Goal: Task Accomplishment & Management: Manage account settings

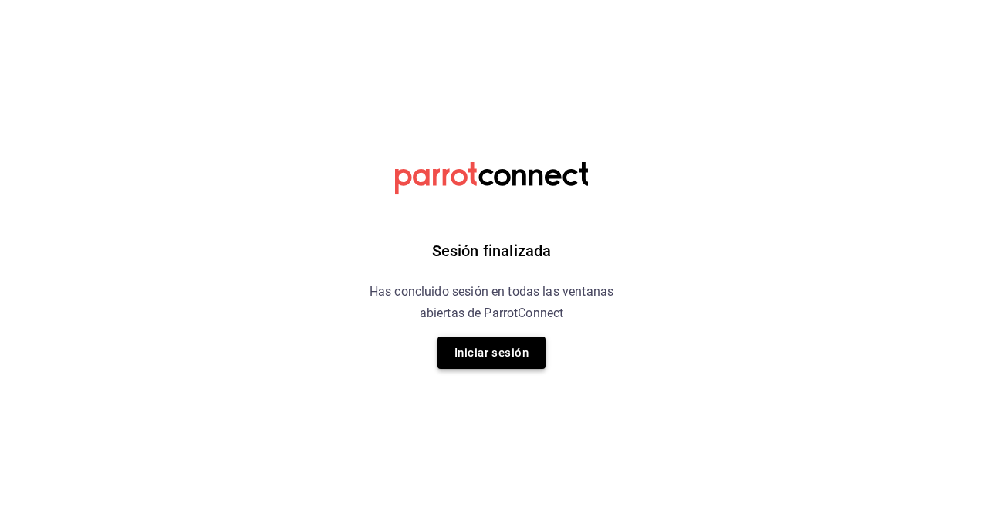
click at [514, 339] on button "Iniciar sesión" at bounding box center [491, 352] width 108 height 32
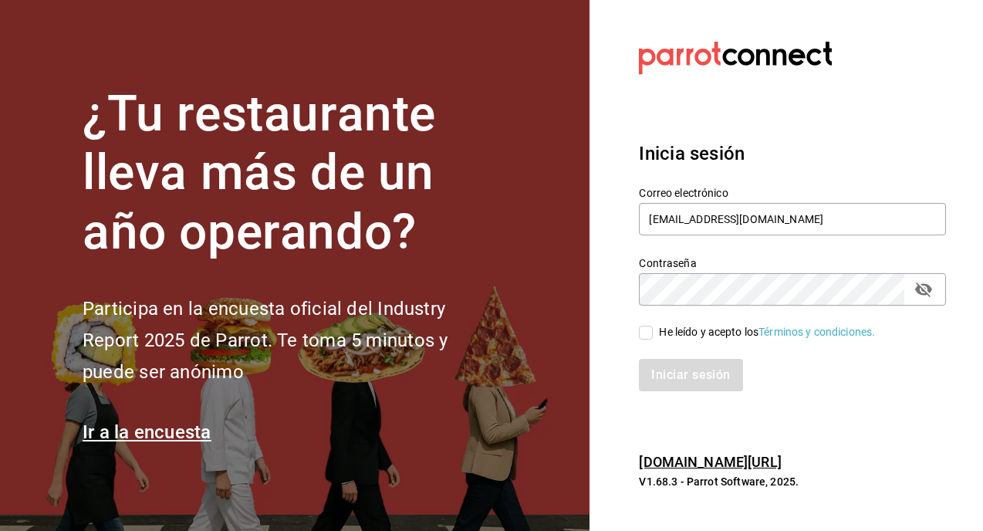
click at [638, 330] on div "He leído y acepto los Términos y condiciones." at bounding box center [782, 322] width 325 height 35
click at [678, 372] on div "Iniciar sesión" at bounding box center [792, 375] width 307 height 32
click at [651, 325] on input "He leído y acepto los Términos y condiciones." at bounding box center [646, 332] width 14 height 14
checkbox input "true"
click at [668, 378] on button "Iniciar sesión" at bounding box center [691, 375] width 105 height 32
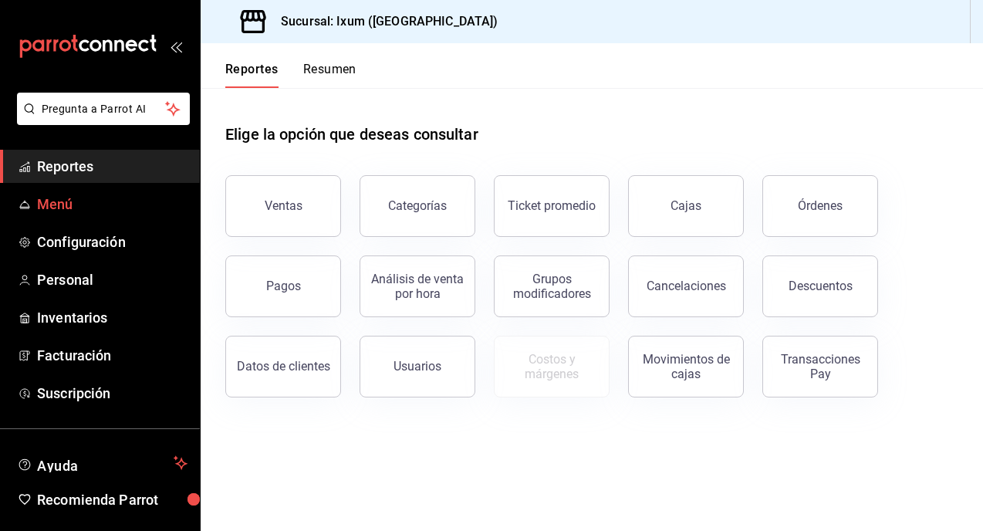
click at [69, 204] on span "Menú" at bounding box center [112, 204] width 150 height 21
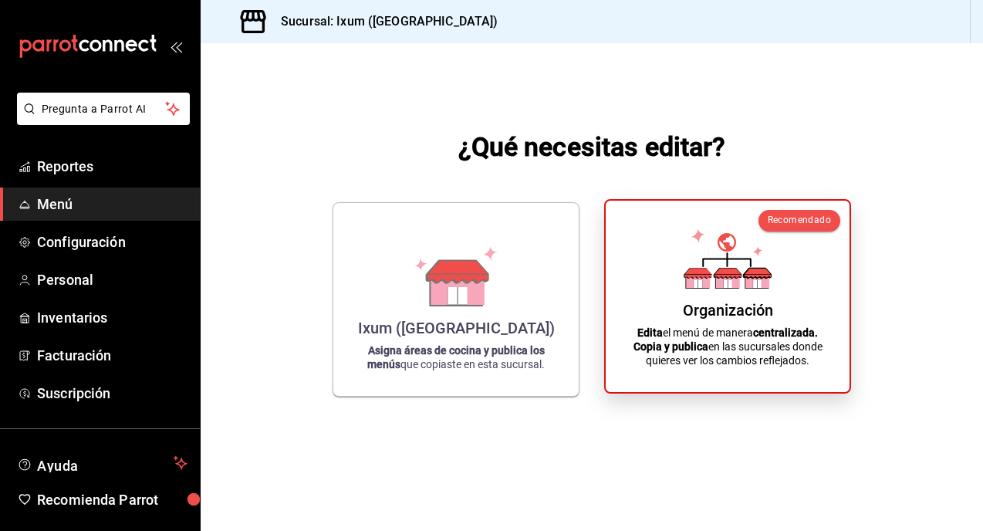
click at [742, 261] on icon at bounding box center [727, 258] width 88 height 60
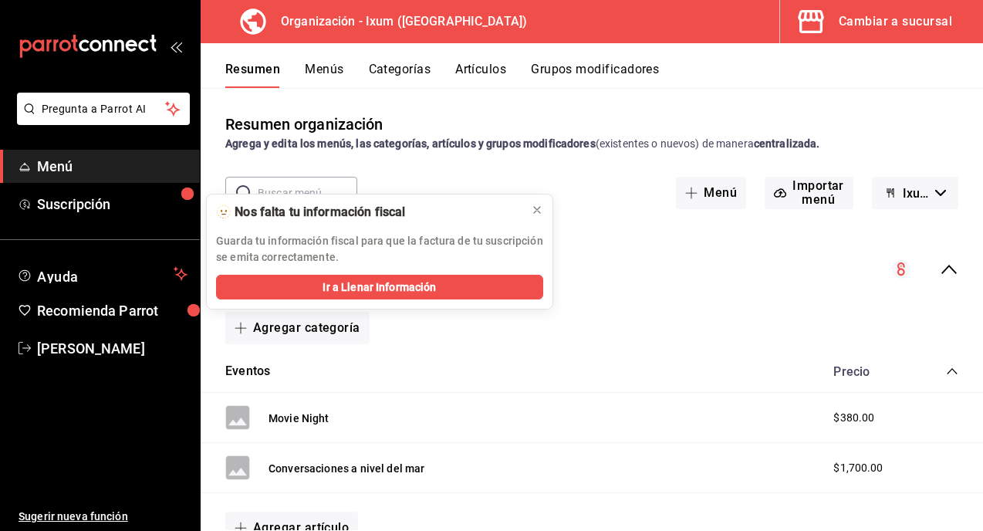
scroll to position [110, 0]
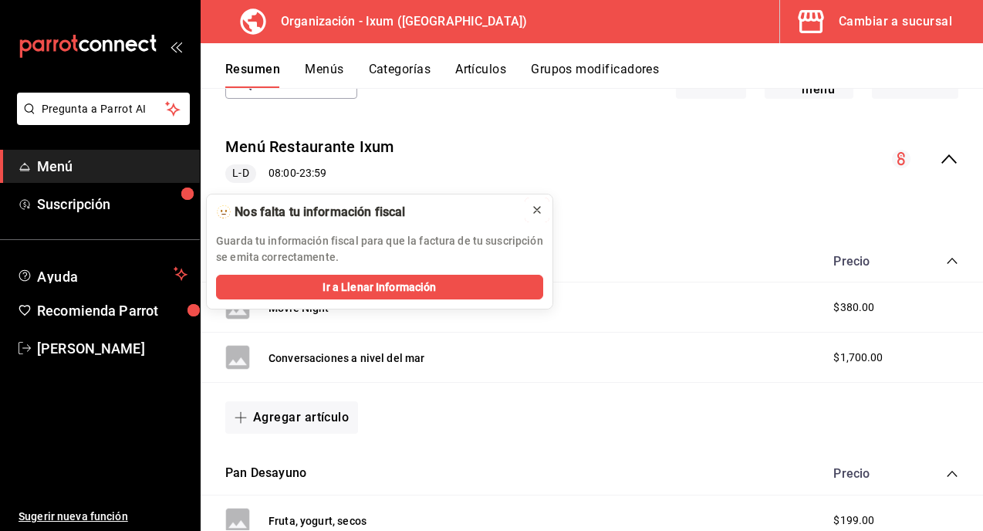
click at [535, 211] on icon at bounding box center [537, 210] width 6 height 6
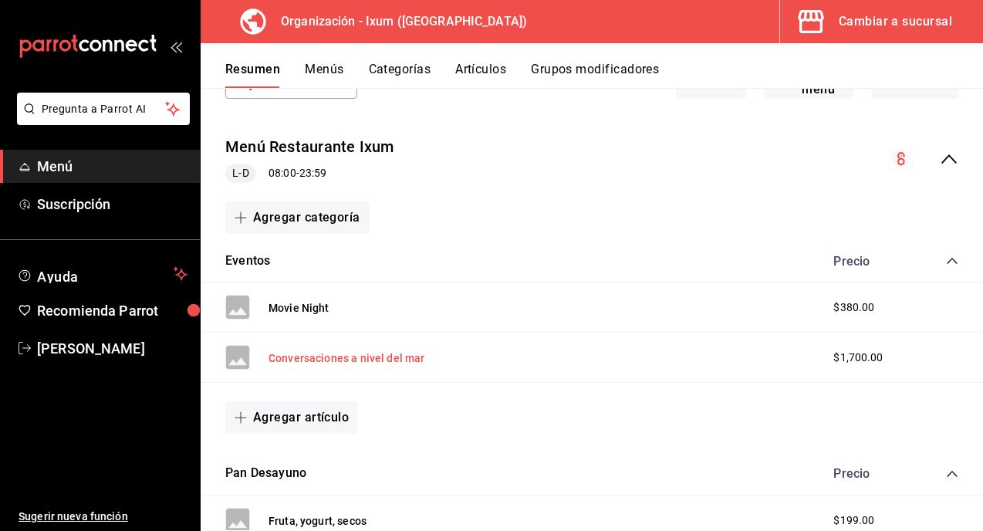
scroll to position [137, 0]
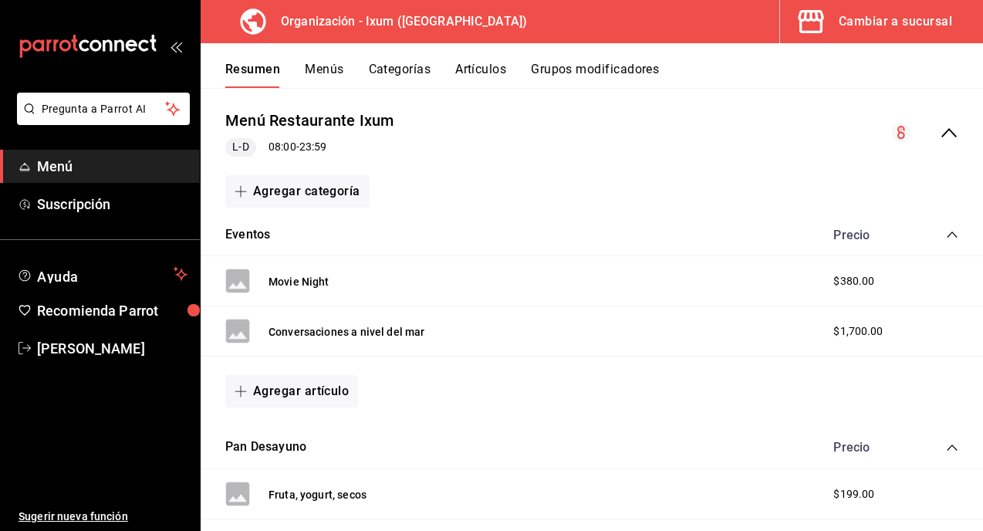
click at [305, 395] on button "Agregar artículo" at bounding box center [291, 391] width 133 height 32
click at [319, 460] on li "Artículo nuevo" at bounding box center [285, 470] width 121 height 38
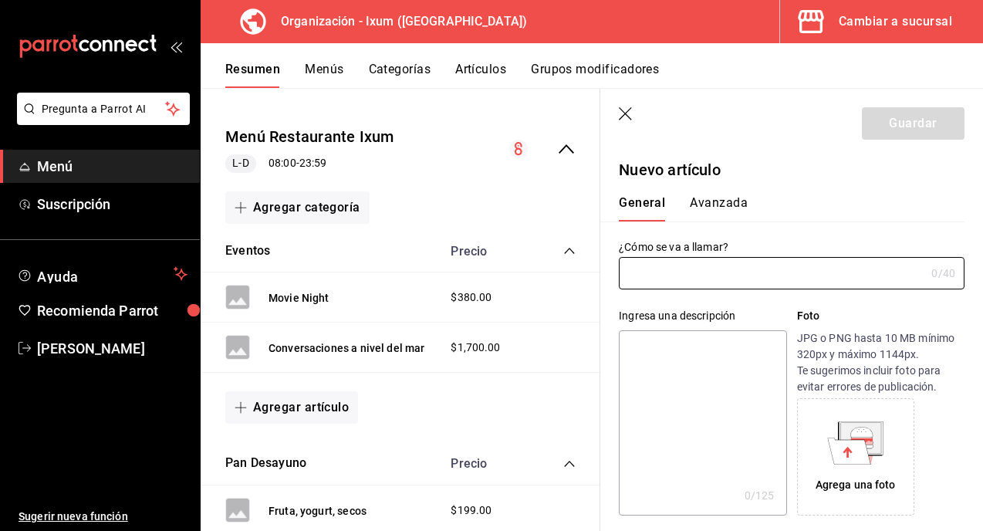
type input "AR-1755828187153"
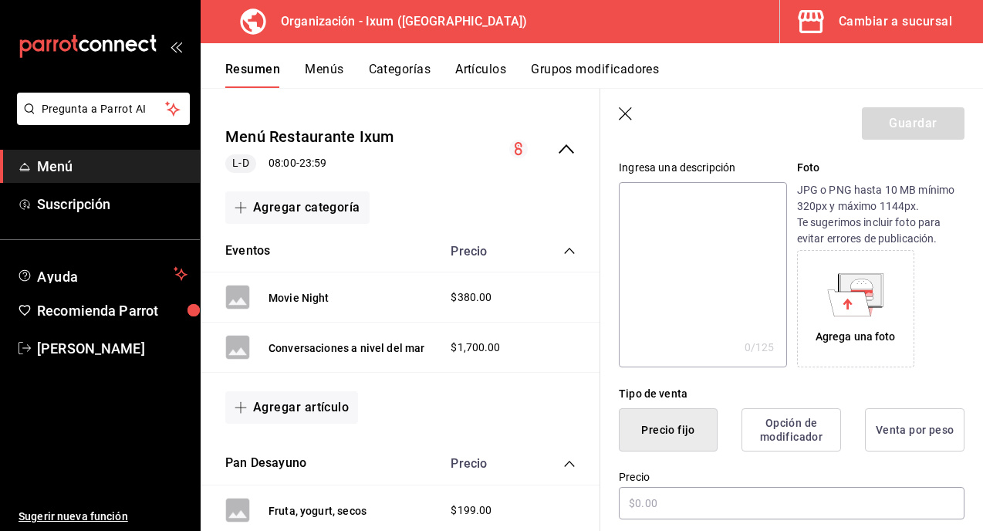
scroll to position [191, 0]
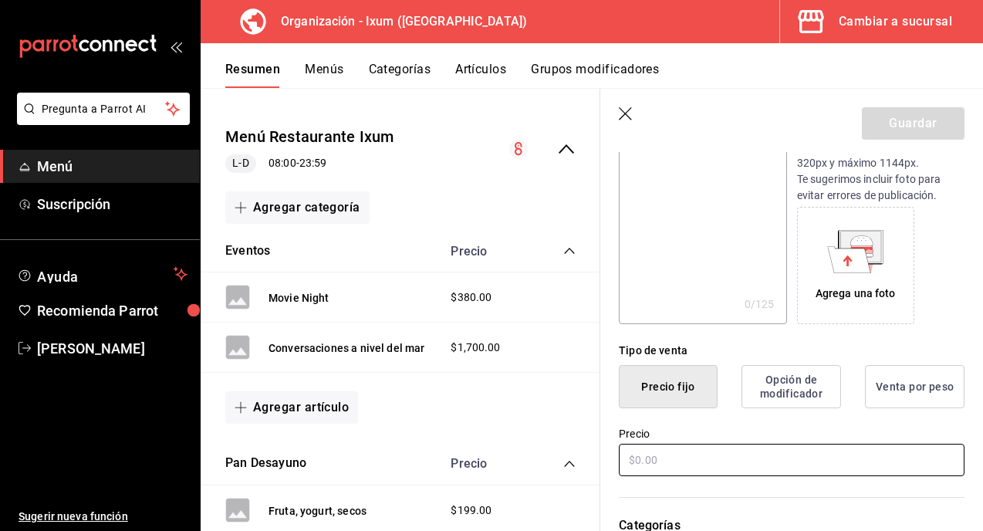
type input "Cena maridaje Alma (CM)"
click at [720, 465] on input "text" at bounding box center [792, 460] width 346 height 32
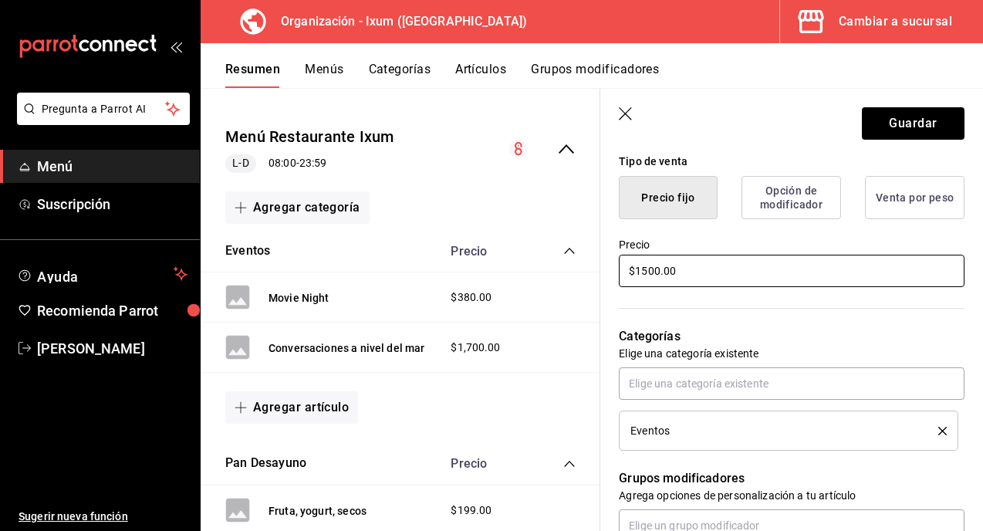
scroll to position [0, 0]
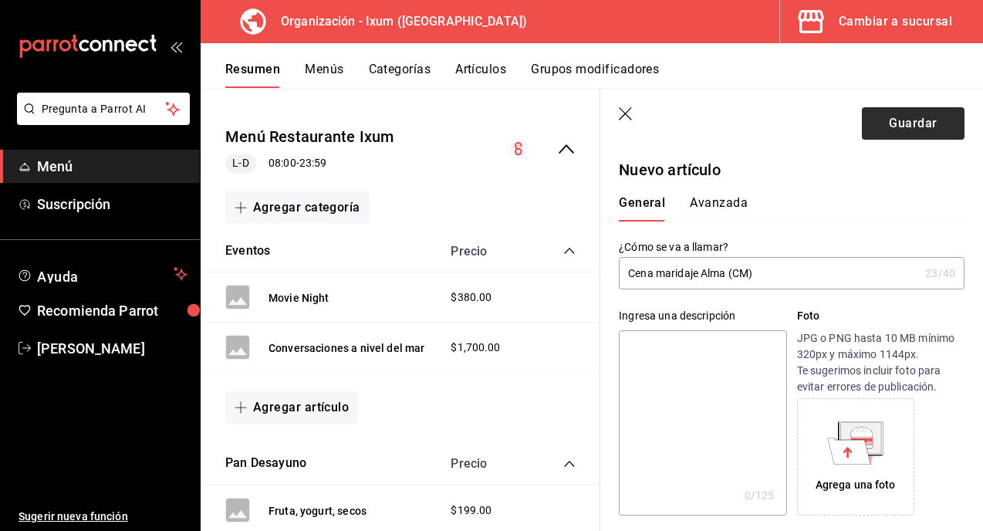
type input "$1500.00"
click at [910, 110] on button "Guardar" at bounding box center [913, 123] width 103 height 32
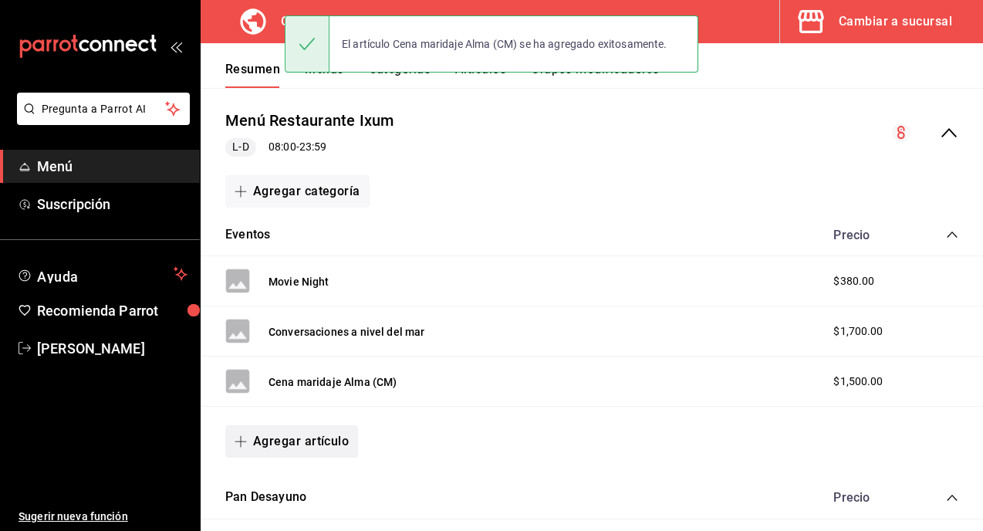
click at [309, 433] on button "Agregar artículo" at bounding box center [291, 441] width 133 height 32
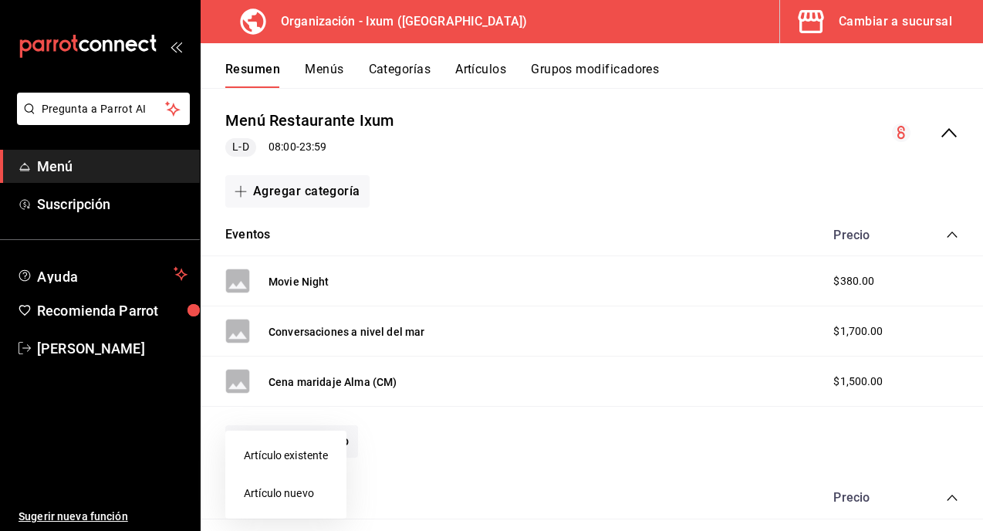
click at [315, 485] on li "Artículo nuevo" at bounding box center [285, 493] width 121 height 38
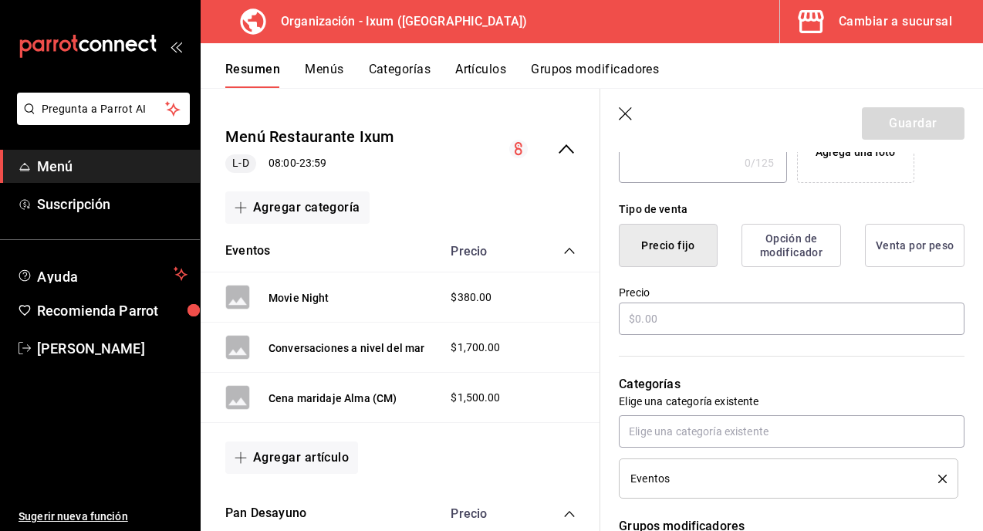
scroll to position [338, 0]
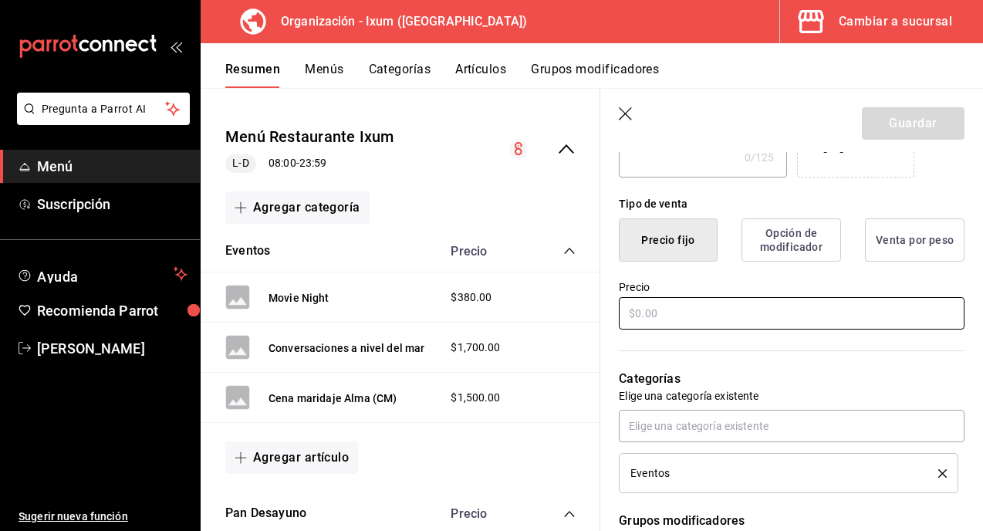
type input "Cena Maridaje Alma (SM)"
click at [700, 318] on input "text" at bounding box center [792, 313] width 346 height 32
type input "$1200.00"
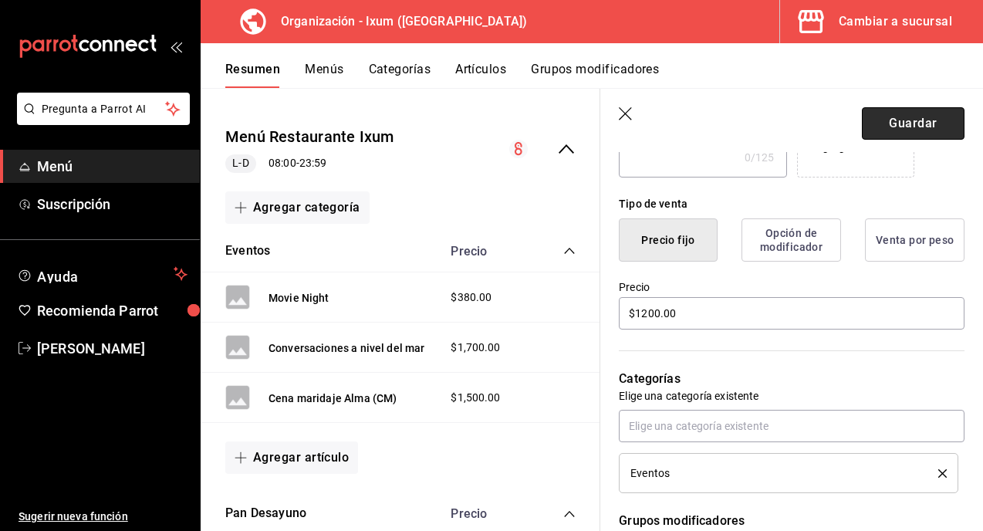
click at [904, 120] on button "Guardar" at bounding box center [913, 123] width 103 height 32
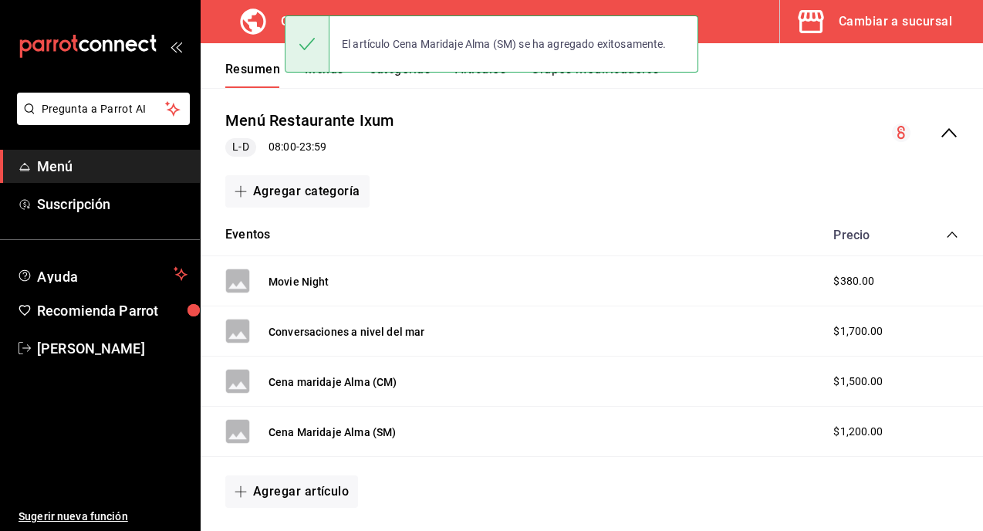
click at [882, 21] on div "Cambiar a sucursal" at bounding box center [894, 22] width 113 height 22
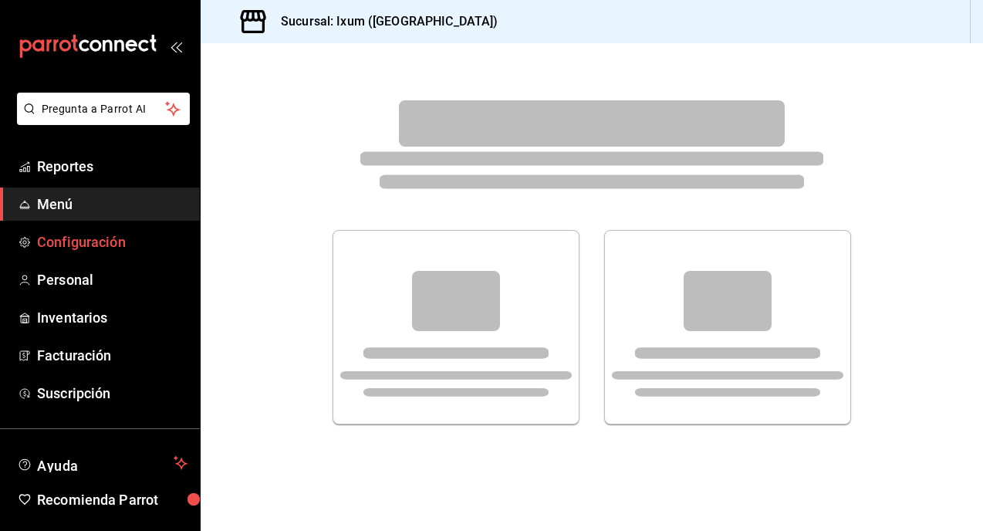
click at [116, 245] on span "Configuración" at bounding box center [112, 241] width 150 height 21
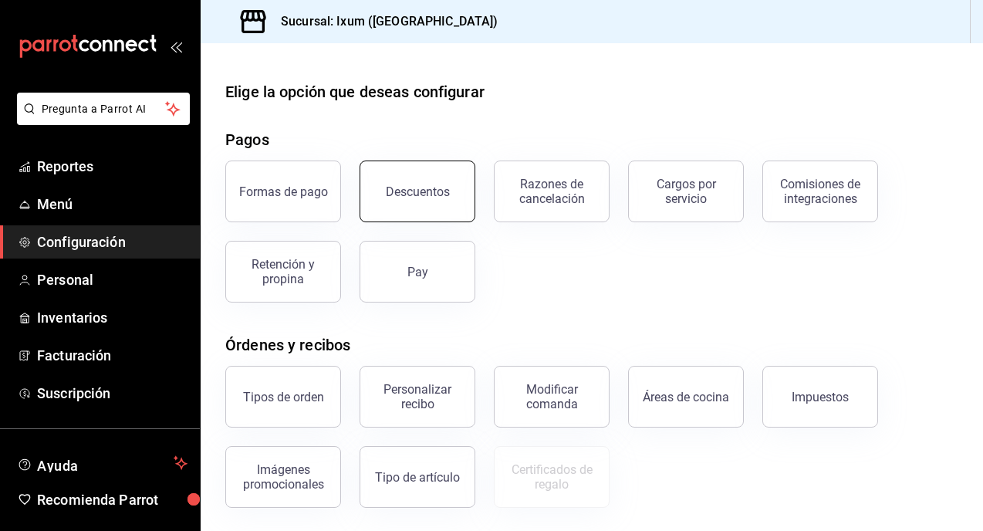
click at [439, 197] on button "Descuentos" at bounding box center [417, 191] width 116 height 62
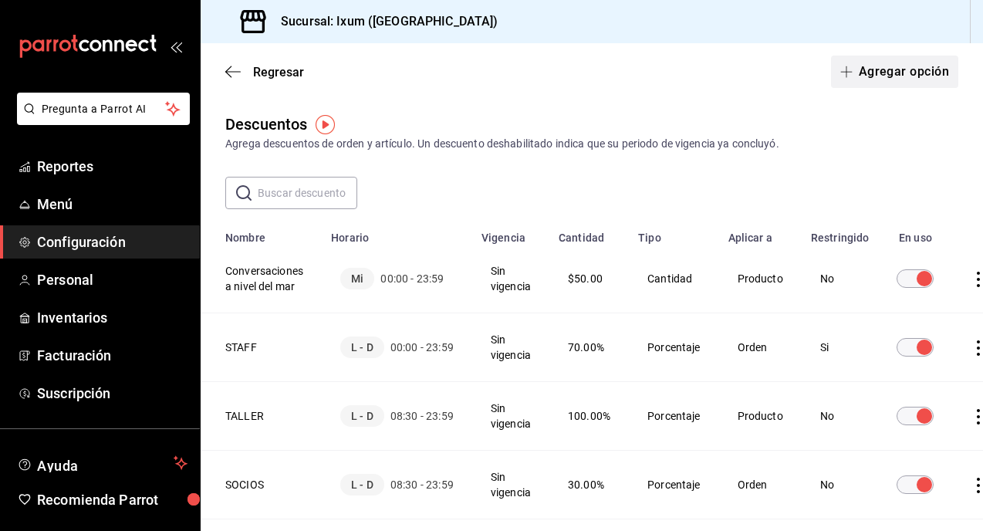
click at [887, 69] on button "Agregar opción" at bounding box center [894, 72] width 127 height 32
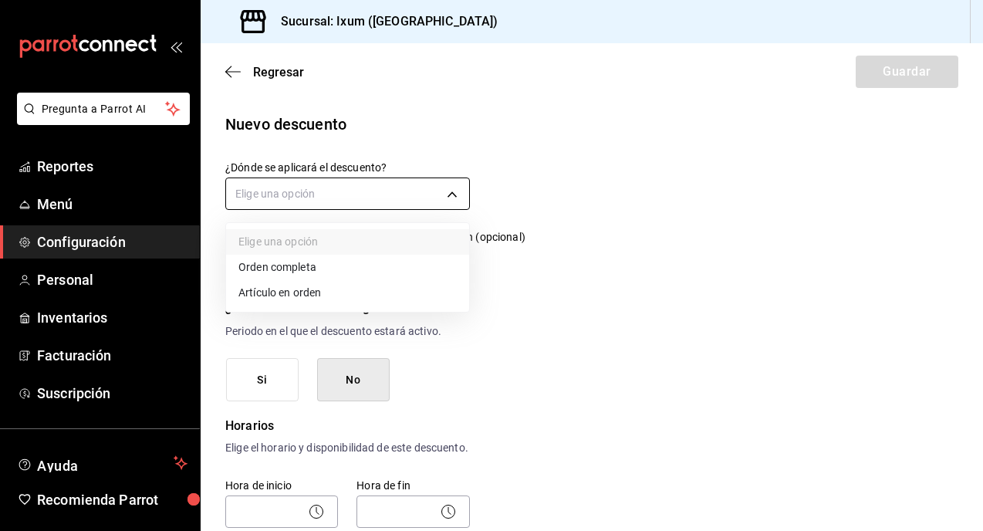
click at [311, 194] on body "Pregunta a Parrot AI Reportes Menú Configuración Personal Inventarios Facturaci…" at bounding box center [491, 265] width 983 height 531
click at [311, 295] on li "Artículo en orden" at bounding box center [347, 292] width 243 height 25
type input "ORDER_ITEM"
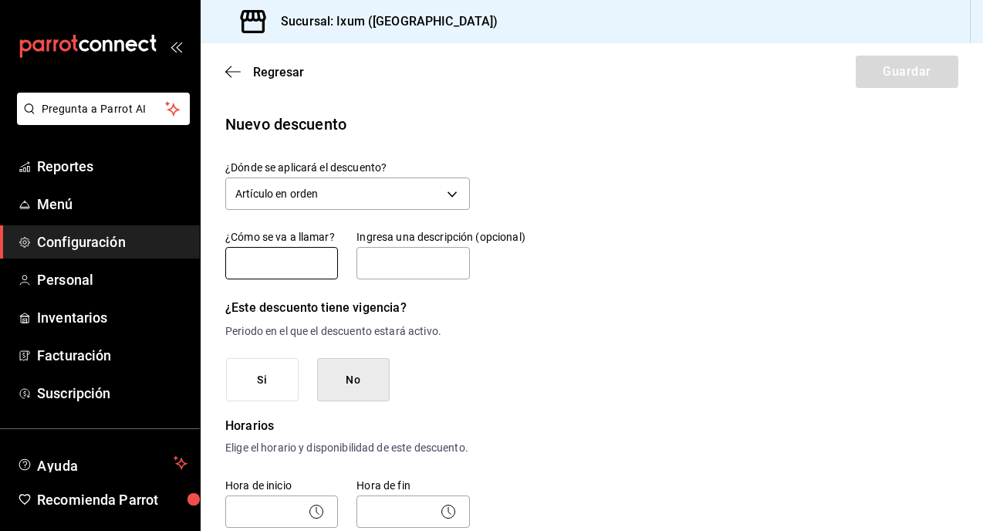
click at [275, 261] on input "text" at bounding box center [281, 263] width 113 height 32
type input "P"
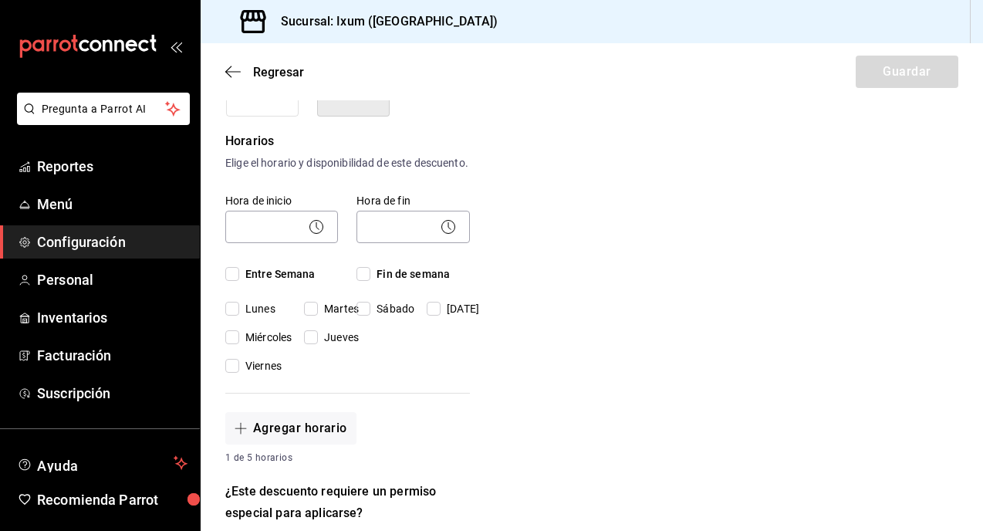
scroll to position [285, 0]
type input "Evento"
click at [241, 282] on span "Entre Semana" at bounding box center [277, 273] width 76 height 16
click at [239, 280] on input "Entre Semana" at bounding box center [232, 273] width 14 height 14
checkbox input "true"
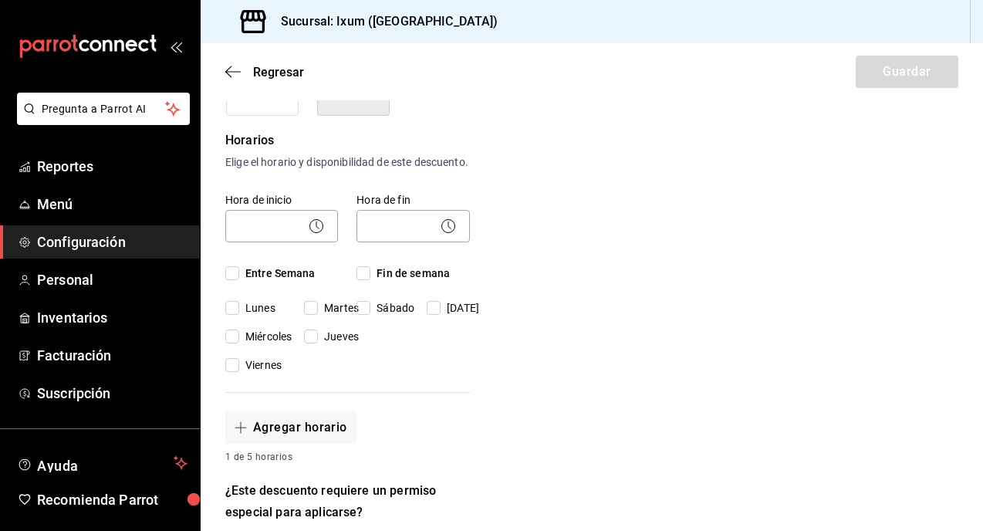
checkbox input "true"
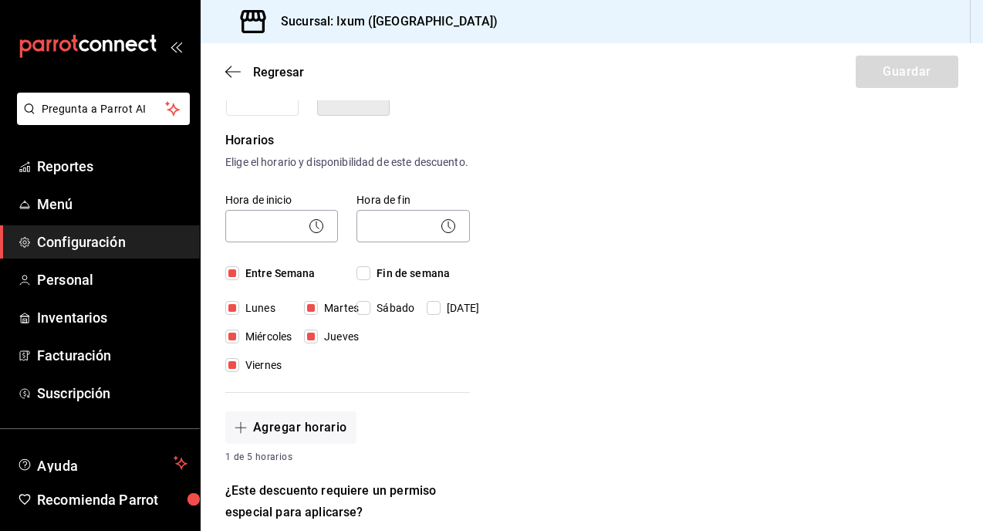
click at [360, 280] on input "Fin de semana" at bounding box center [363, 273] width 14 height 14
checkbox input "true"
click at [311, 235] on icon at bounding box center [316, 226] width 19 height 19
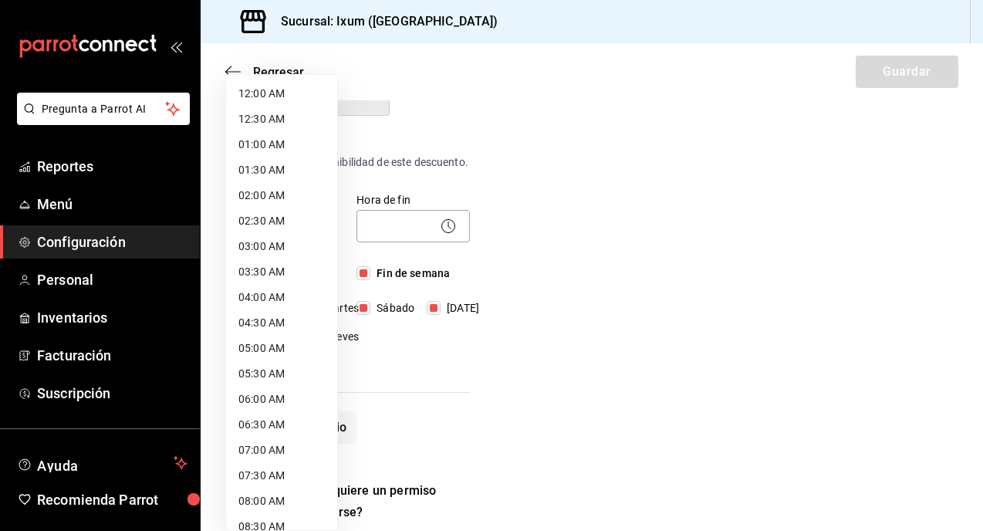
click at [266, 249] on body "Pregunta a Parrot AI Reportes Menú Configuración Personal Inventarios Facturaci…" at bounding box center [491, 265] width 983 height 531
click at [276, 103] on li "12:00 AM" at bounding box center [281, 93] width 111 height 25
type input "00:00"
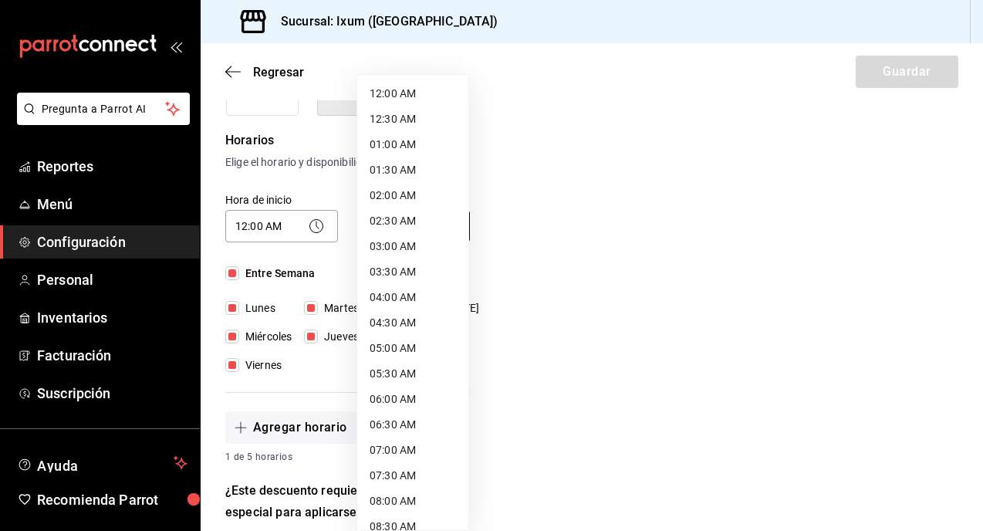
click at [373, 238] on body "Pregunta a Parrot AI Reportes Menú Configuración Personal Inventarios Facturaci…" at bounding box center [491, 265] width 983 height 531
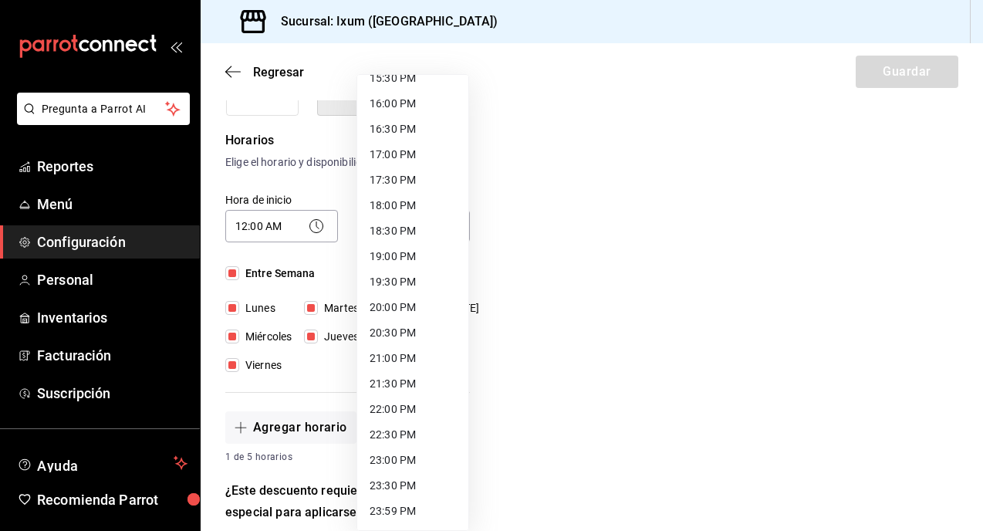
click at [392, 508] on li "23:59 PM" at bounding box center [412, 510] width 111 height 25
type input "23:59"
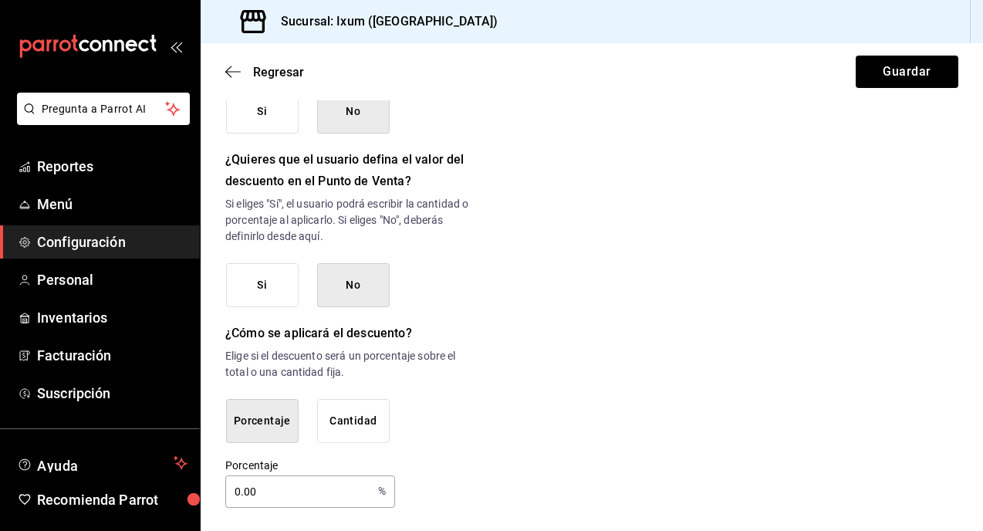
scroll to position [808, 0]
click at [314, 490] on input "0.00" at bounding box center [298, 489] width 147 height 31
type input "0"
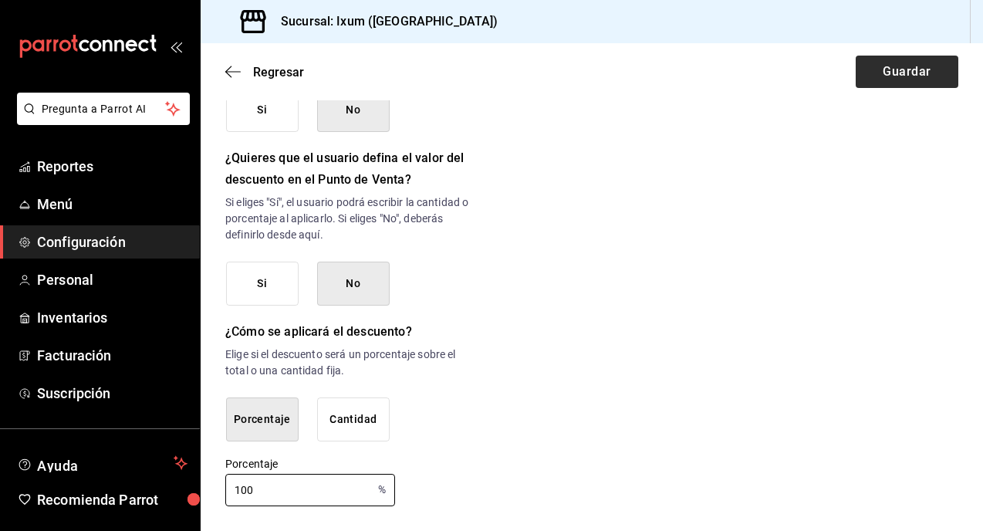
type input "100"
click at [908, 83] on button "Guardar" at bounding box center [906, 72] width 103 height 32
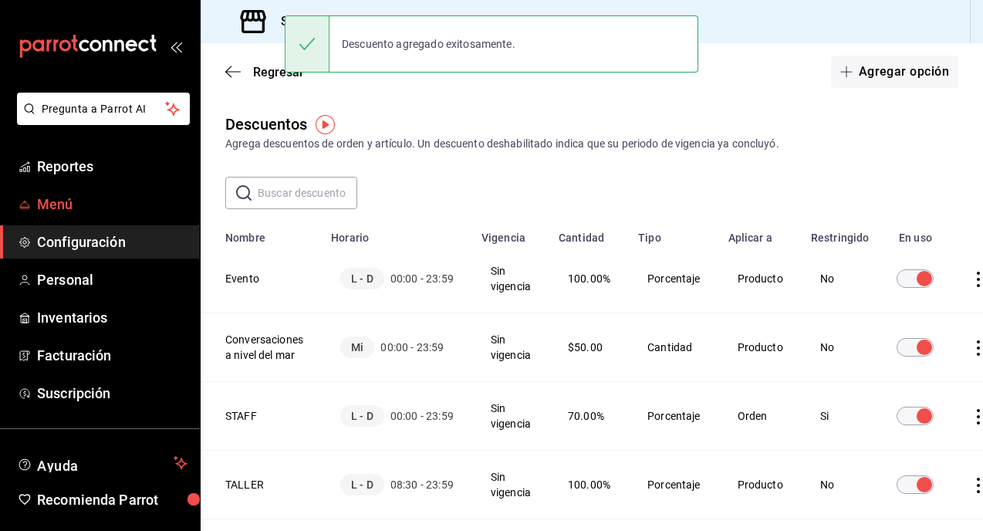
click at [88, 215] on link "Menú" at bounding box center [100, 203] width 200 height 33
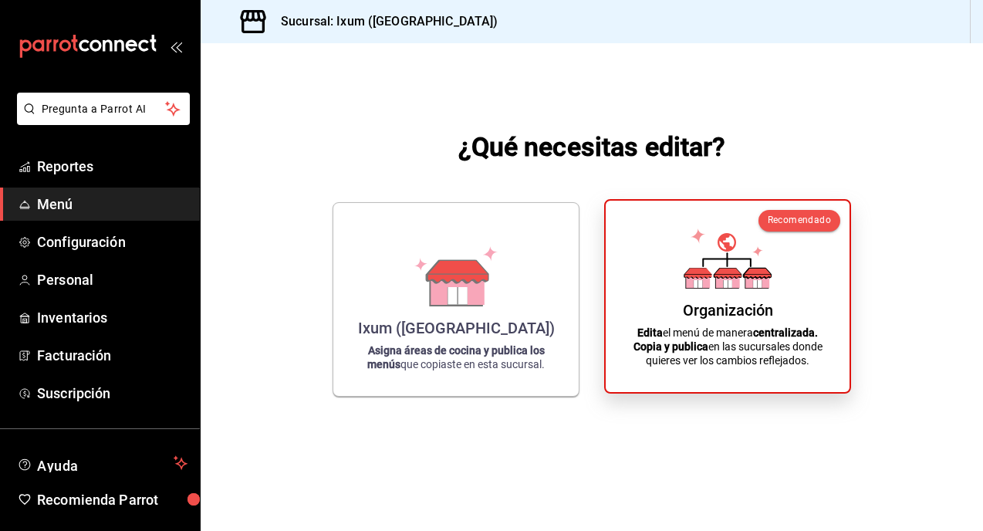
click at [678, 258] on div "Organización Edita el menú de manera centralizada. Copia y publica en las sucur…" at bounding box center [727, 296] width 207 height 167
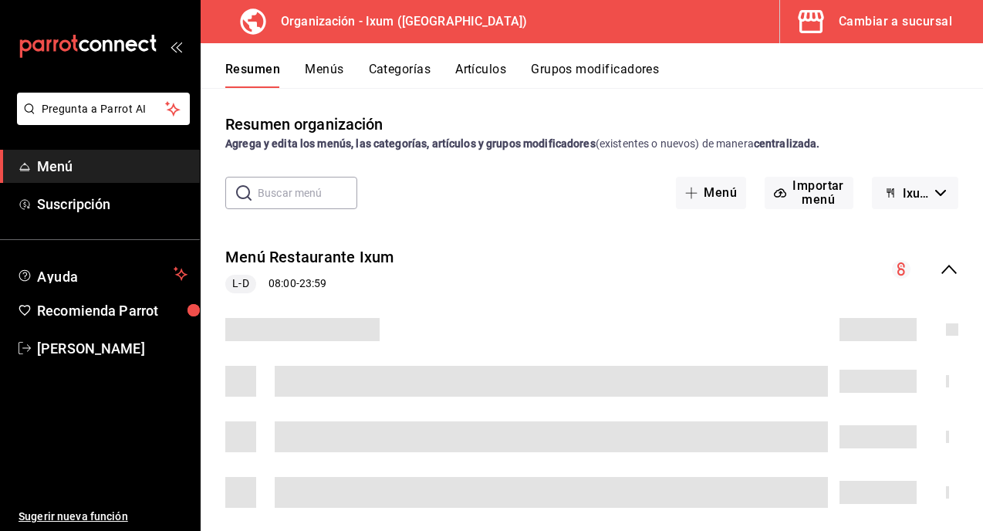
click at [316, 66] on button "Menús" at bounding box center [324, 75] width 39 height 26
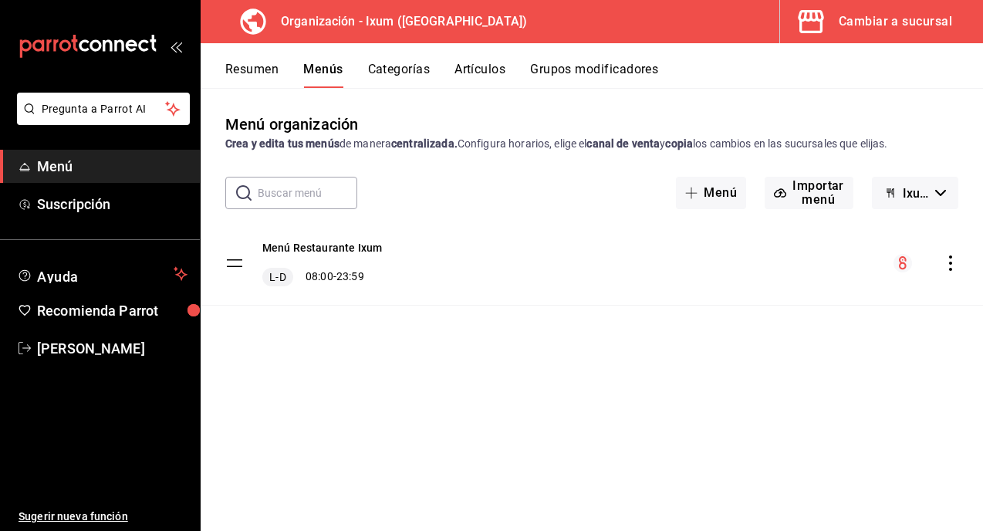
click at [953, 267] on icon "actions" at bounding box center [950, 262] width 15 height 15
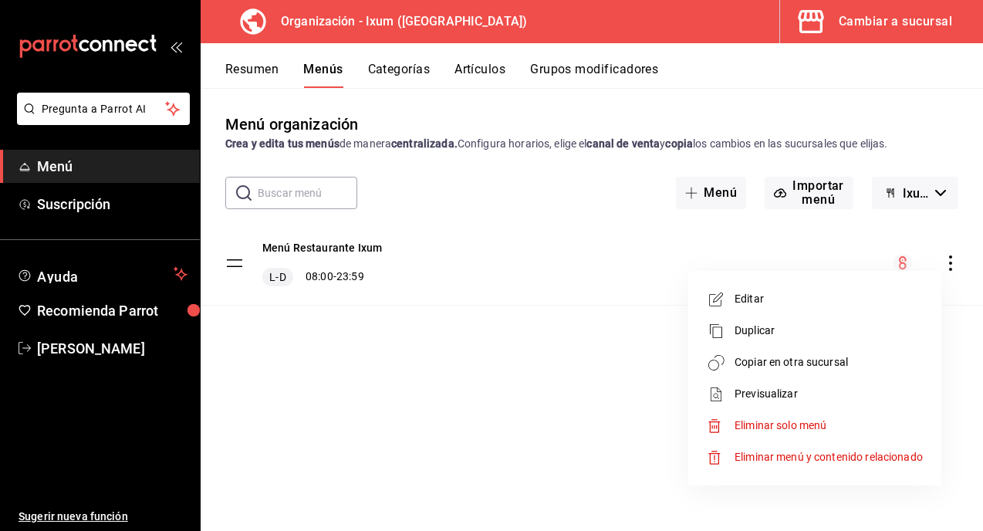
click at [814, 362] on span "Copiar en otra sucursal" at bounding box center [828, 362] width 188 height 16
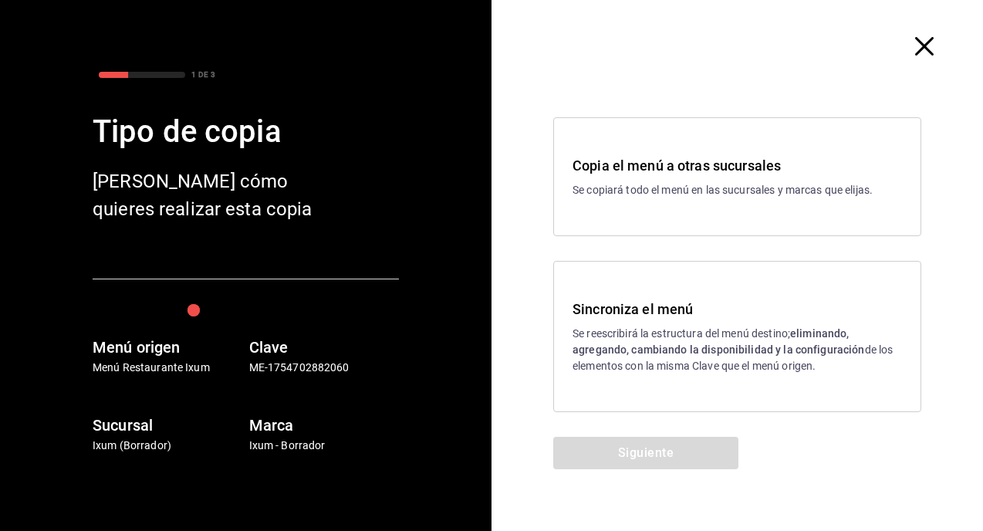
click at [635, 330] on p "Se reescribirá la estructura del menú destino; eliminando, agregando, cambiando…" at bounding box center [736, 349] width 329 height 49
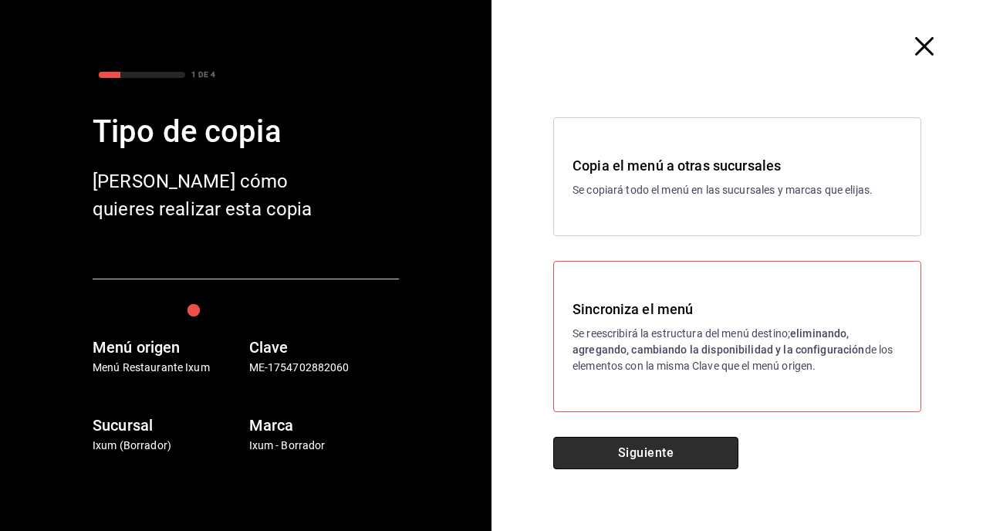
click at [629, 449] on button "Siguiente" at bounding box center [645, 453] width 185 height 32
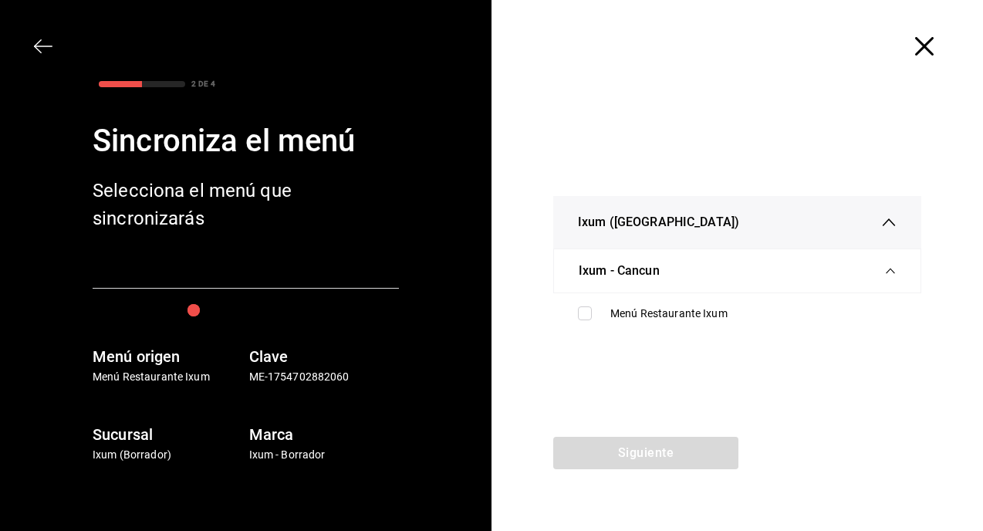
click at [607, 329] on ul "Menú Restaurante Ixum" at bounding box center [737, 313] width 368 height 41
click at [619, 313] on div "Menú Restaurante Ixum" at bounding box center [753, 313] width 286 height 16
checkbox input "true"
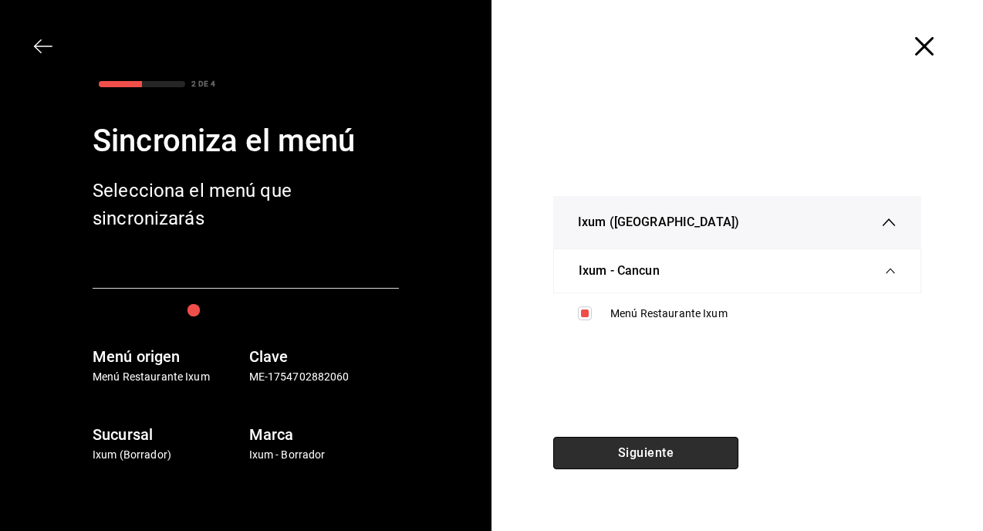
click at [623, 444] on button "Siguiente" at bounding box center [645, 453] width 185 height 32
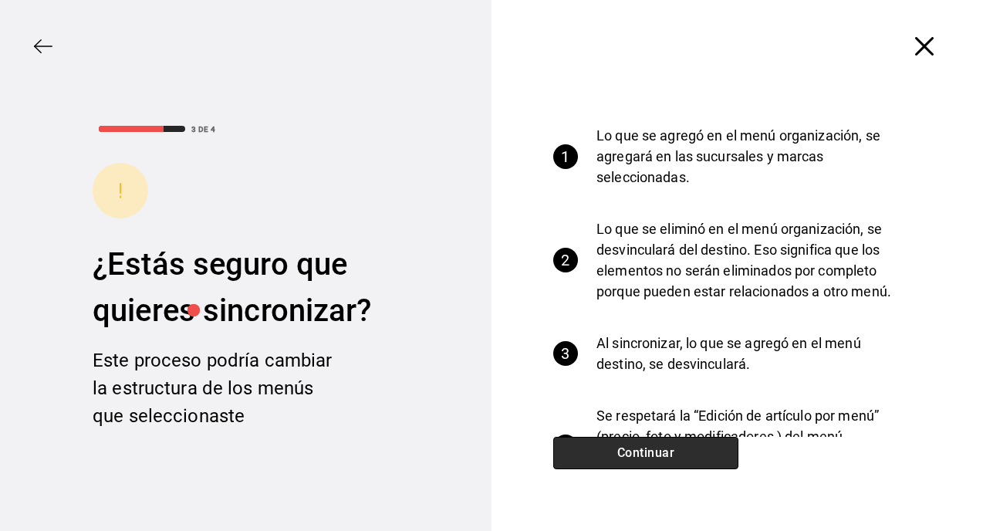
click at [654, 447] on button "Continuar" at bounding box center [645, 453] width 185 height 32
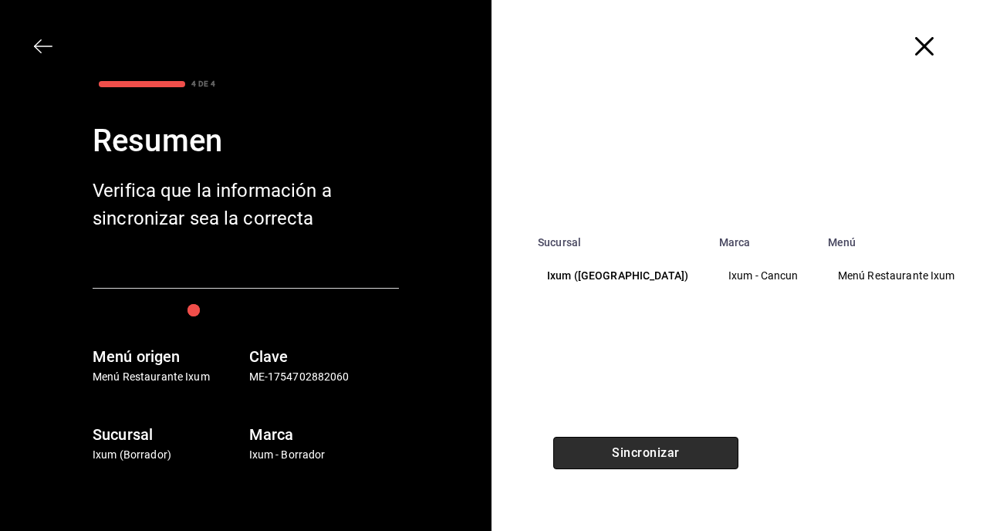
click at [654, 447] on button "Sincronizar" at bounding box center [645, 453] width 185 height 32
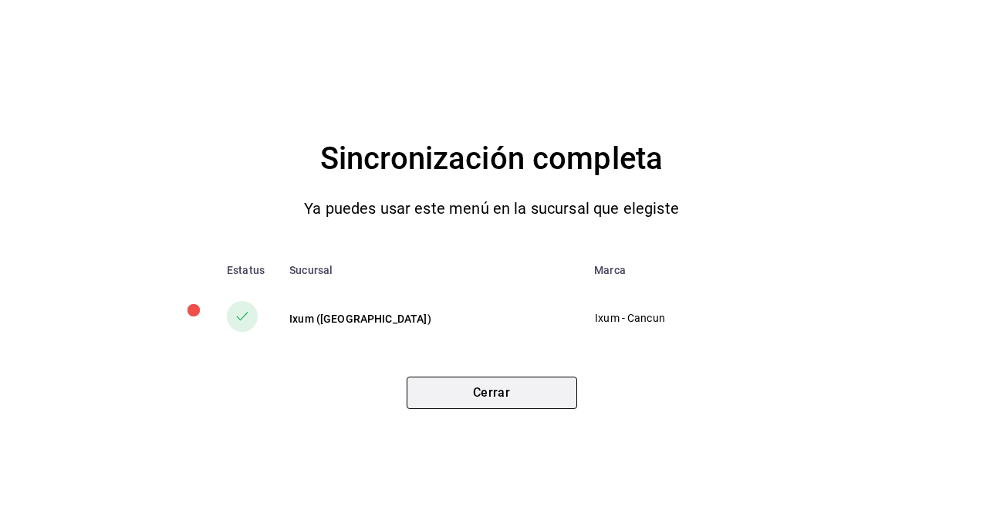
click at [499, 379] on button "Cerrar" at bounding box center [491, 392] width 170 height 32
